Goal: Information Seeking & Learning: Learn about a topic

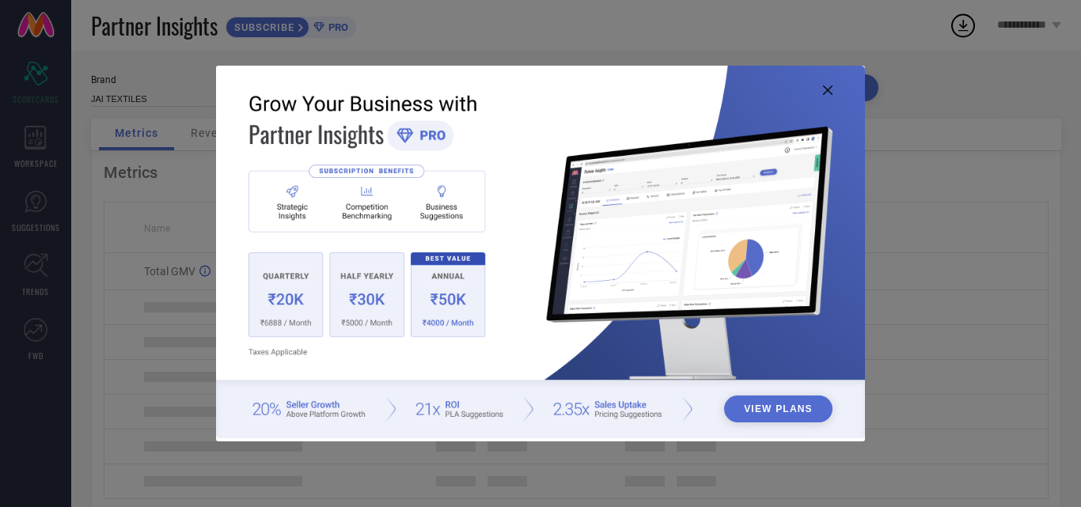
click at [825, 91] on icon at bounding box center [827, 89] width 9 height 9
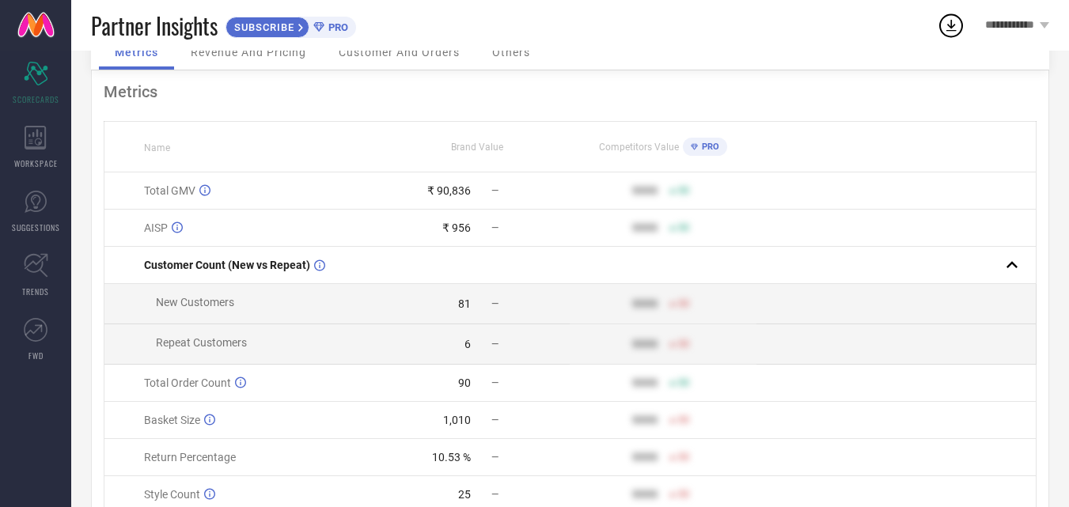
scroll to position [158, 0]
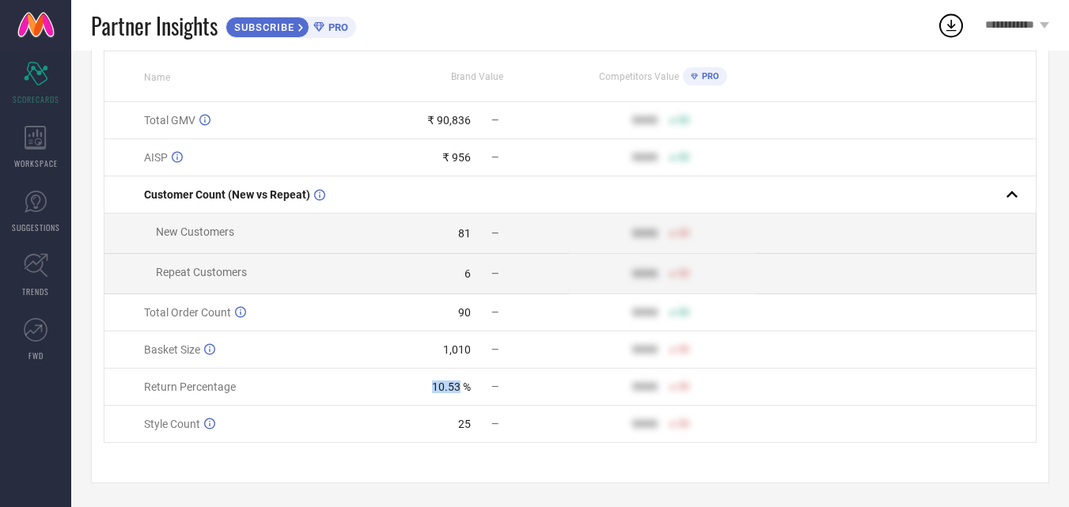
drag, startPoint x: 428, startPoint y: 386, endPoint x: 460, endPoint y: 384, distance: 31.7
click at [460, 384] on div "10.53 %" at bounding box center [427, 387] width 86 height 13
click at [469, 383] on div "10.53 %" at bounding box center [451, 387] width 39 height 13
click at [289, 28] on span "SUBSCRIBE" at bounding box center [262, 27] width 72 height 12
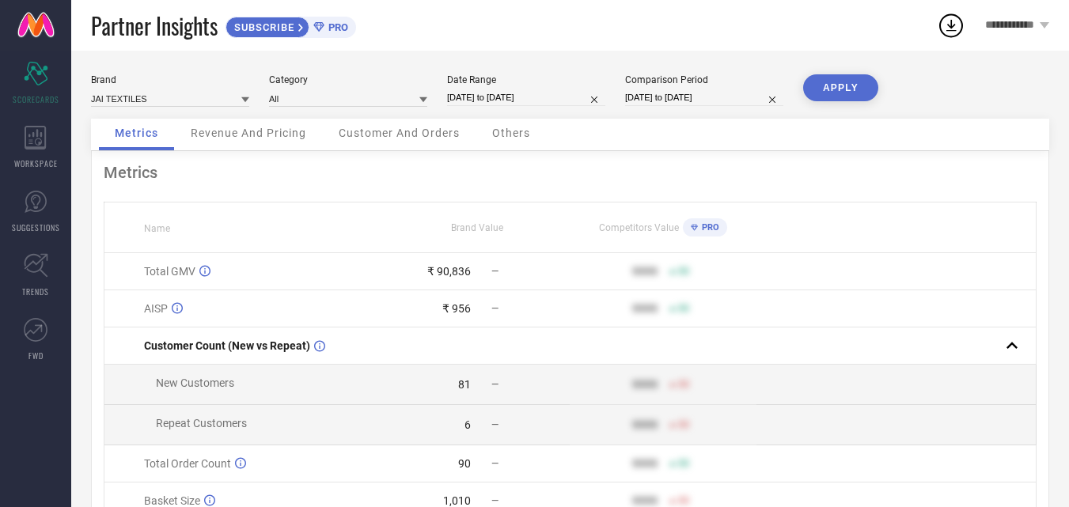
click at [960, 22] on icon at bounding box center [951, 25] width 28 height 28
click at [867, 195] on div "Metrics Name Brand Value Competitors Value PRO Total GMV ₹ 90,836 — 9999 50 AIS…" at bounding box center [570, 392] width 958 height 483
click at [290, 140] on div "Revenue And Pricing" at bounding box center [248, 135] width 147 height 32
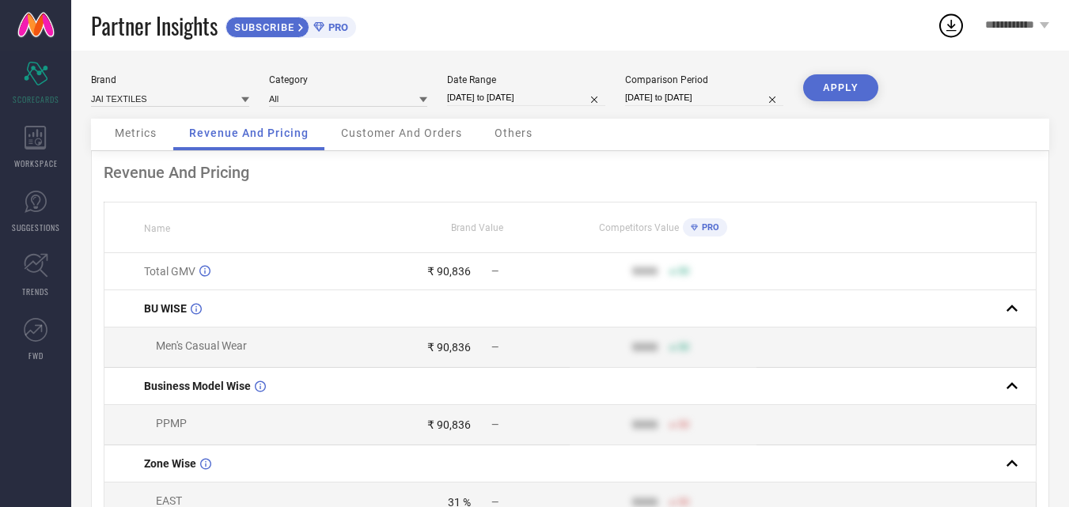
click at [392, 136] on span "Customer And Orders" at bounding box center [401, 133] width 121 height 13
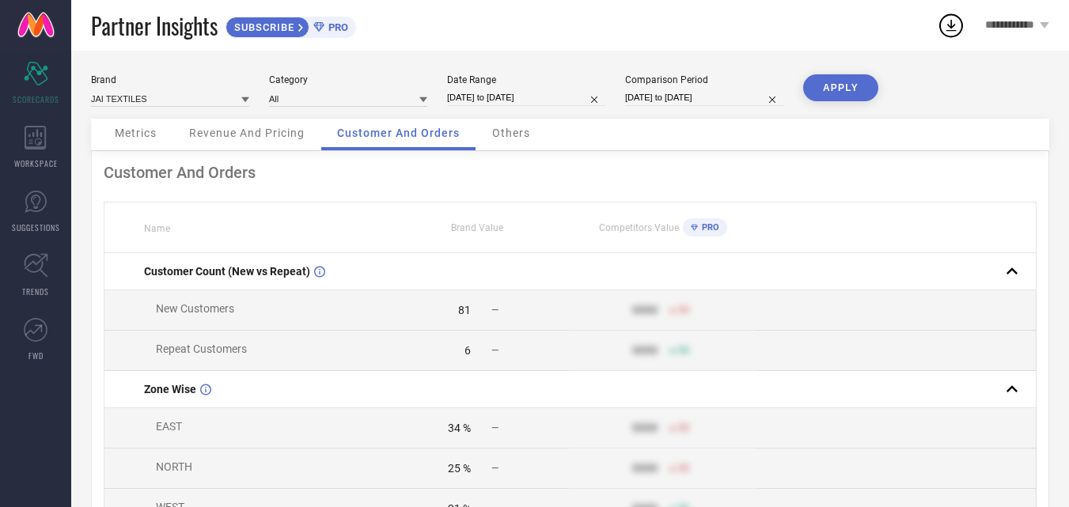
click at [519, 134] on span "Others" at bounding box center [511, 133] width 38 height 13
